Goal: Browse casually

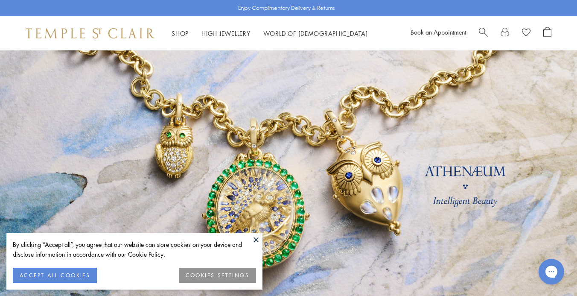
click at [88, 276] on button "ACCEPT ALL COOKIES" at bounding box center [55, 275] width 84 height 15
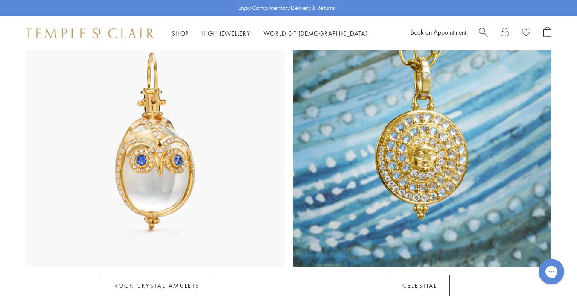
scroll to position [456, 0]
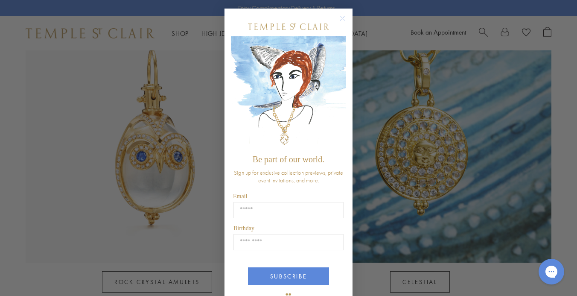
type input "**********"
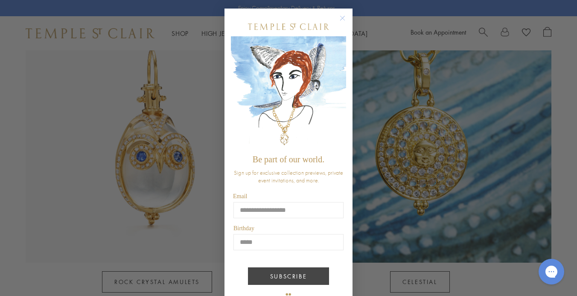
type input "*****"
click at [288, 272] on button "SUBSCRIBE" at bounding box center [288, 276] width 81 height 18
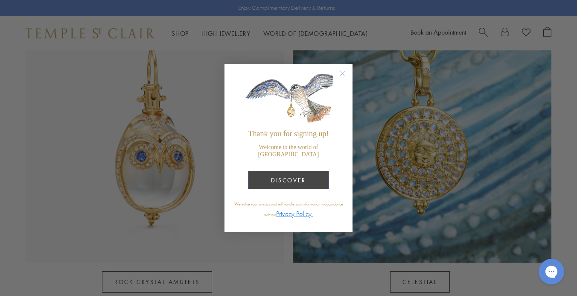
click at [308, 172] on button "DISCOVER" at bounding box center [288, 180] width 81 height 18
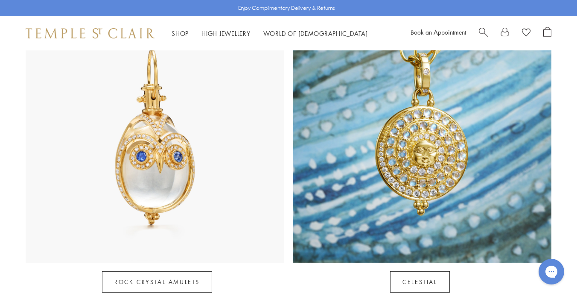
click at [421, 175] on img at bounding box center [422, 133] width 259 height 259
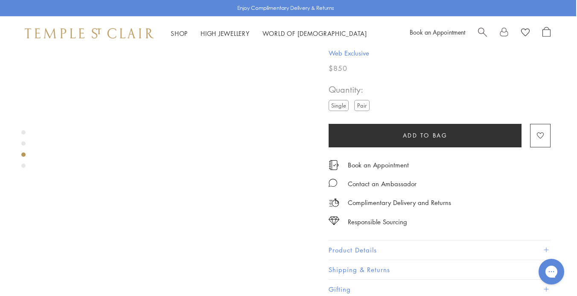
scroll to position [549, 1]
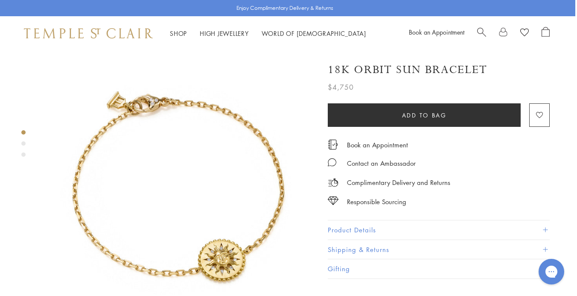
scroll to position [0, 2]
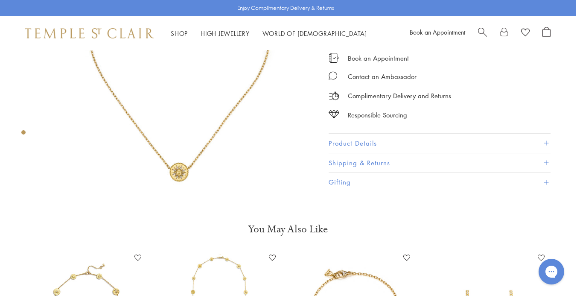
scroll to position [85, 1]
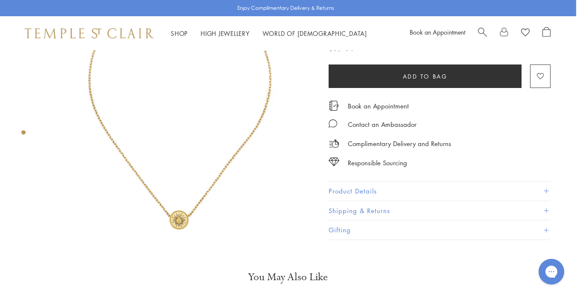
click at [189, 198] on img at bounding box center [179, 103] width 274 height 274
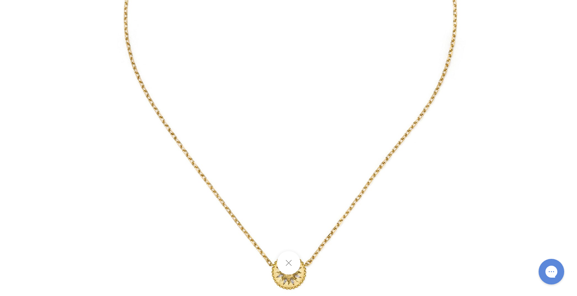
click at [207, 222] on img at bounding box center [288, 58] width 499 height 499
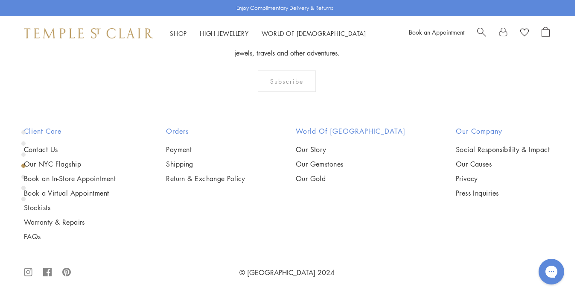
scroll to position [875, 2]
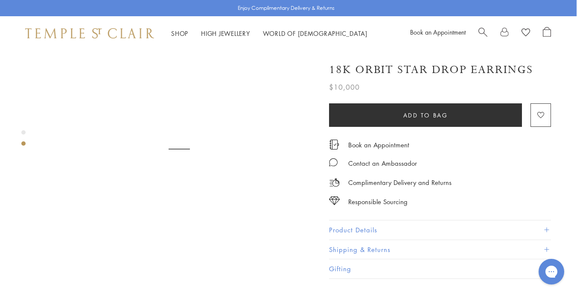
scroll to position [328, 0]
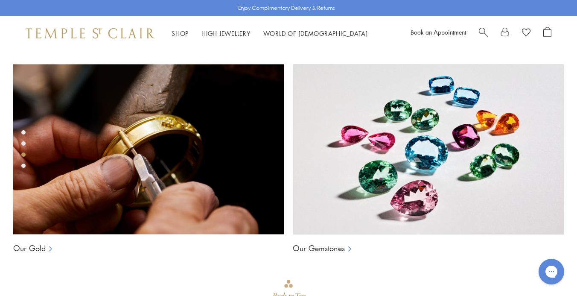
scroll to position [533, 0]
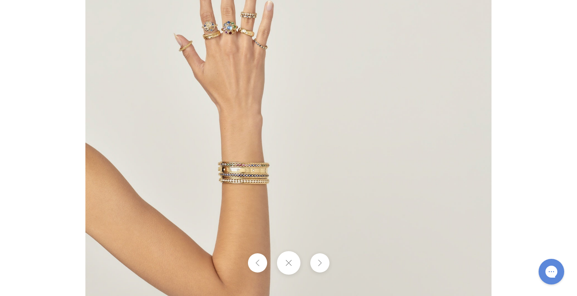
click at [247, 38] on img at bounding box center [288, 148] width 406 height 406
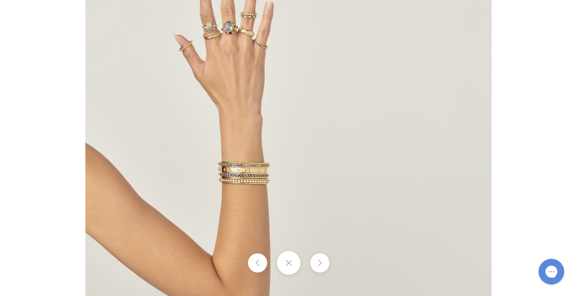
click at [293, 264] on button at bounding box center [288, 262] width 23 height 23
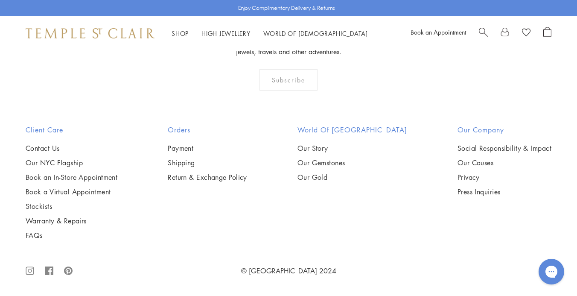
scroll to position [1191, 0]
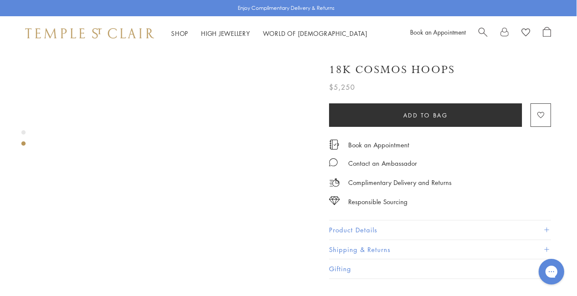
scroll to position [307, 0]
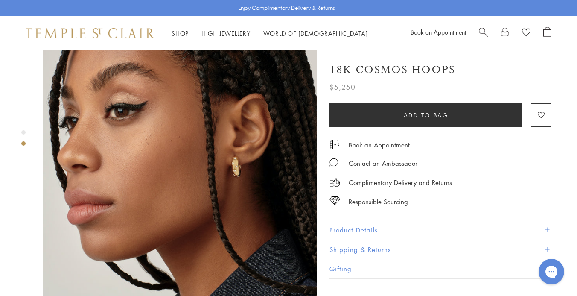
click at [238, 142] on img at bounding box center [180, 169] width 274 height 273
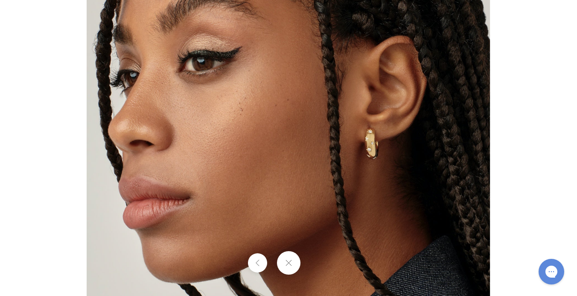
click at [238, 142] on img at bounding box center [288, 148] width 403 height 403
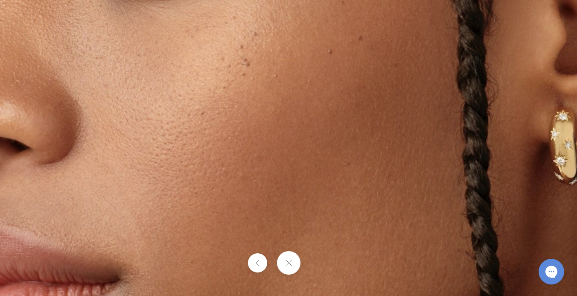
click at [238, 142] on img at bounding box center [361, 157] width 993 height 990
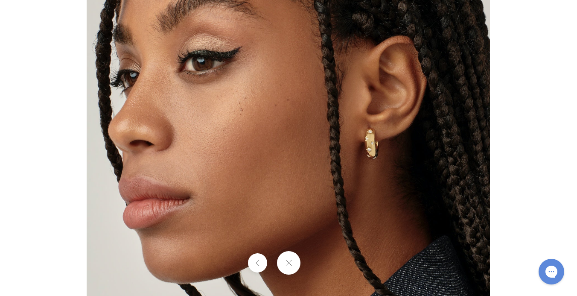
click at [293, 262] on button at bounding box center [288, 262] width 23 height 23
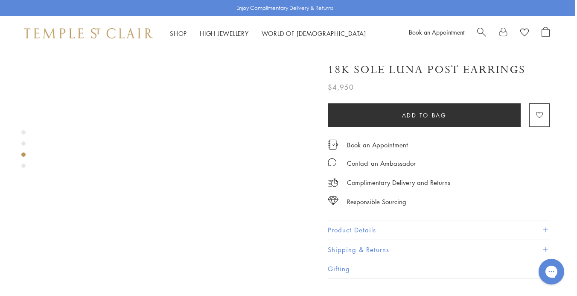
scroll to position [612, 2]
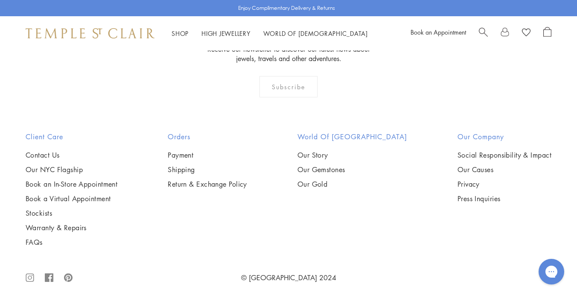
scroll to position [429, 0]
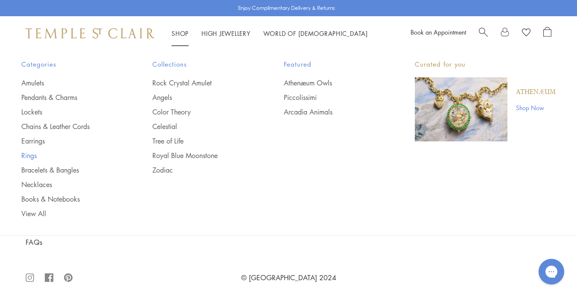
click at [26, 155] on link "Rings" at bounding box center [69, 155] width 97 height 9
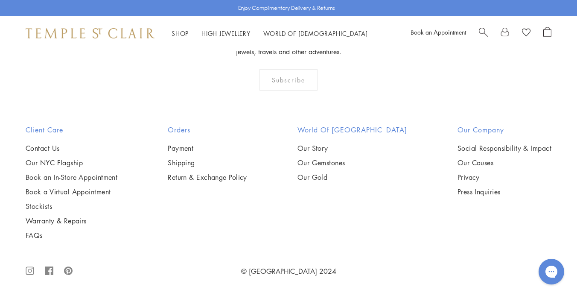
scroll to position [3637, 0]
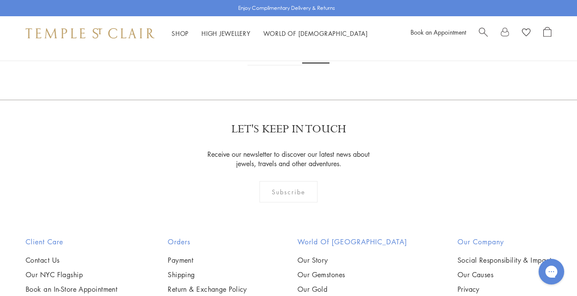
scroll to position [269, 0]
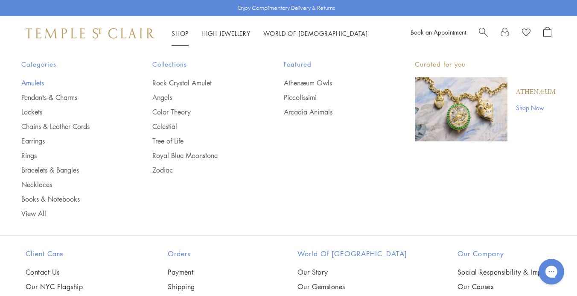
click at [42, 80] on link "Amulets" at bounding box center [69, 82] width 97 height 9
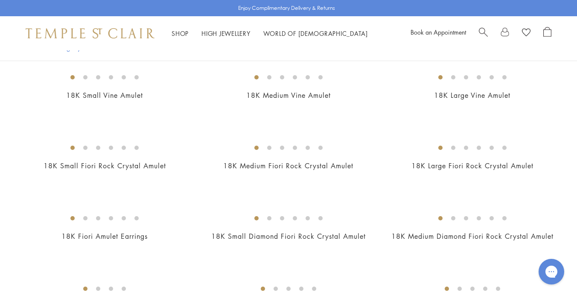
scroll to position [272, 0]
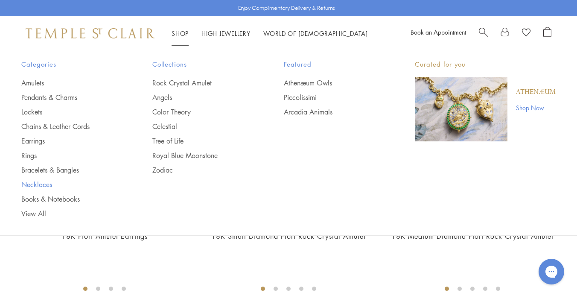
click at [44, 184] on link "Necklaces" at bounding box center [69, 184] width 97 height 9
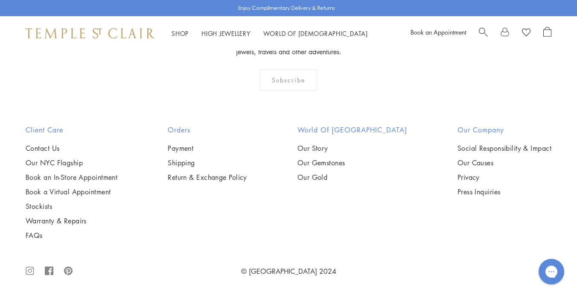
scroll to position [3058, 0]
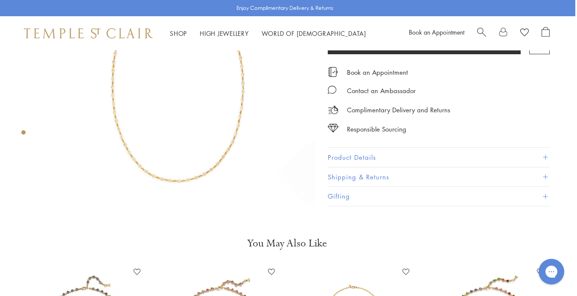
scroll to position [73, 2]
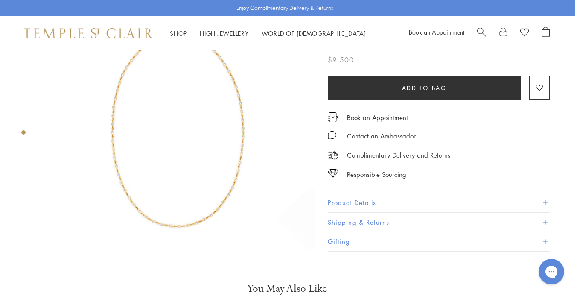
click at [188, 155] on img at bounding box center [178, 114] width 274 height 274
